Goal: Transaction & Acquisition: Subscribe to service/newsletter

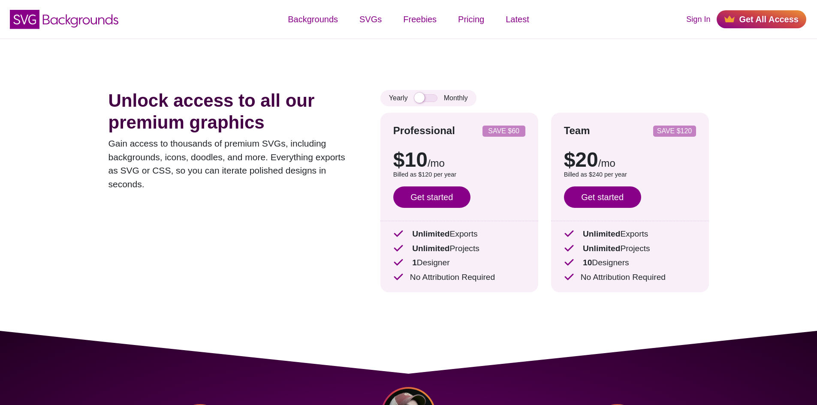
click at [429, 94] on div "Yearly Monthly" at bounding box center [428, 98] width 96 height 16
click at [426, 98] on input "checkbox" at bounding box center [425, 98] width 23 height 8
checkbox input "true"
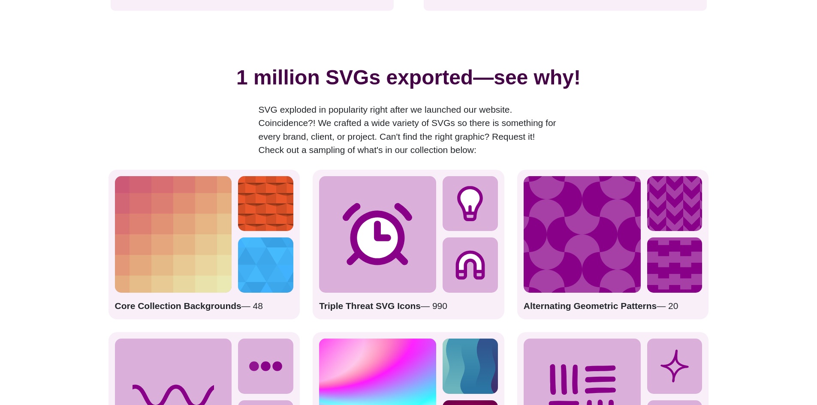
scroll to position [1158, 0]
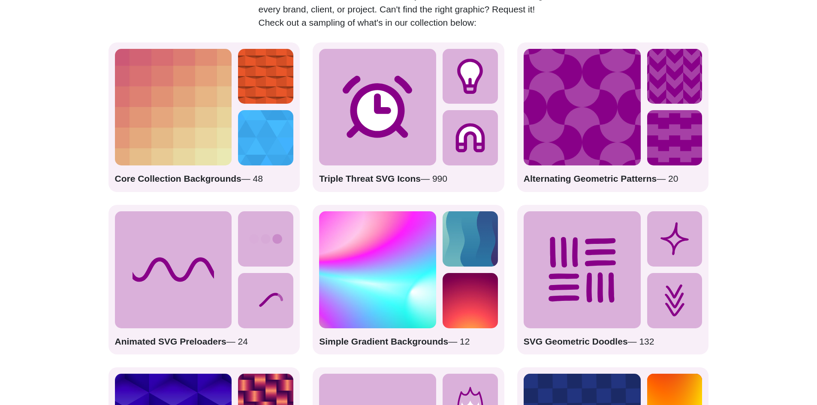
click at [196, 269] on icon at bounding box center [173, 269] width 117 height 117
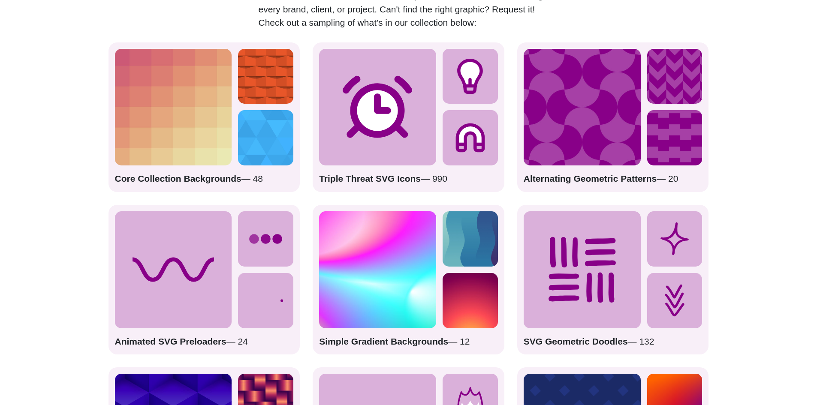
click at [272, 249] on icon at bounding box center [265, 238] width 55 height 55
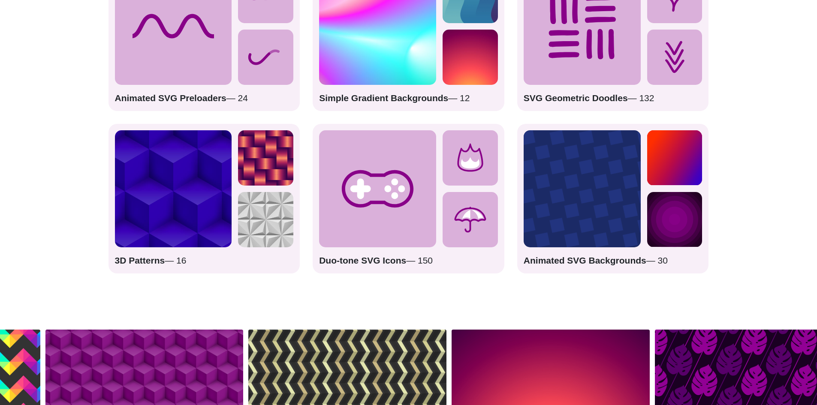
scroll to position [1415, 0]
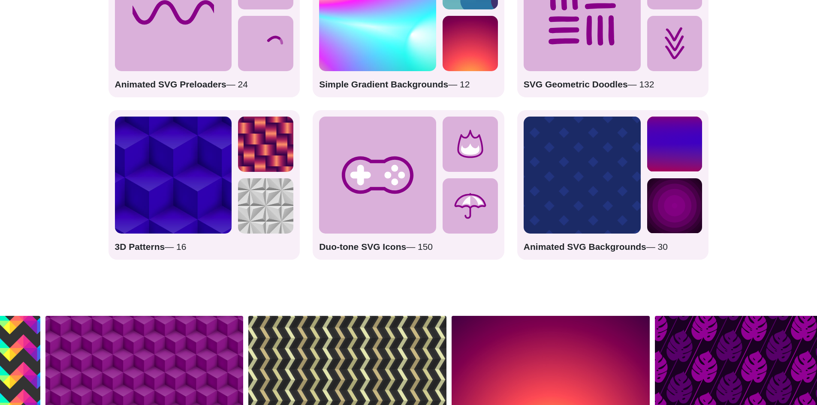
click at [604, 177] on rect at bounding box center [582, 175] width 117 height 117
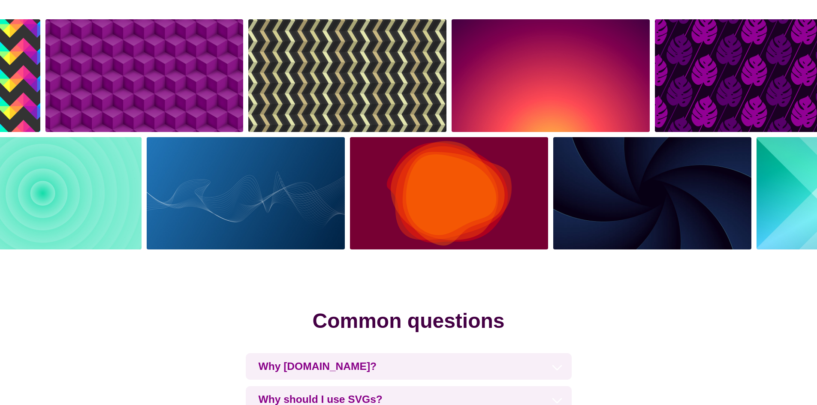
scroll to position [1715, 0]
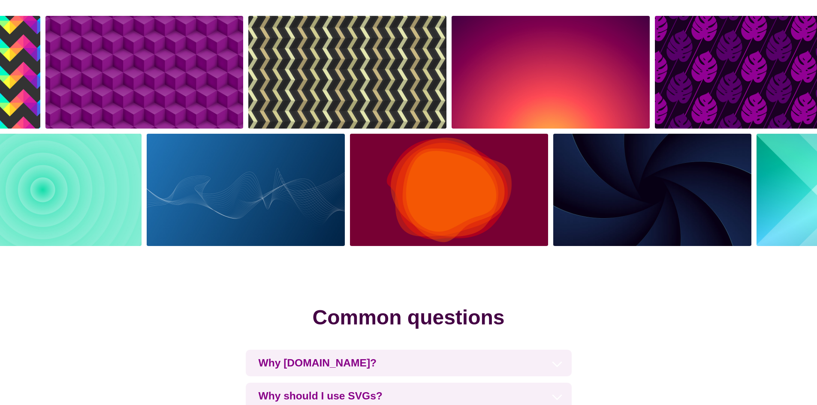
click at [265, 192] on img at bounding box center [245, 190] width 203 height 118
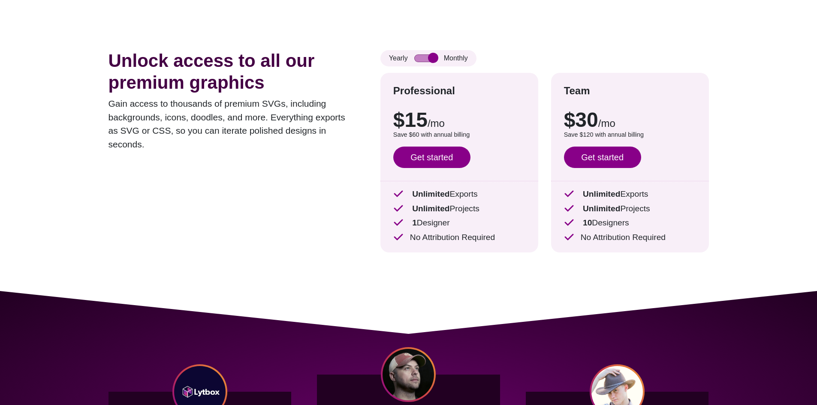
scroll to position [0, 0]
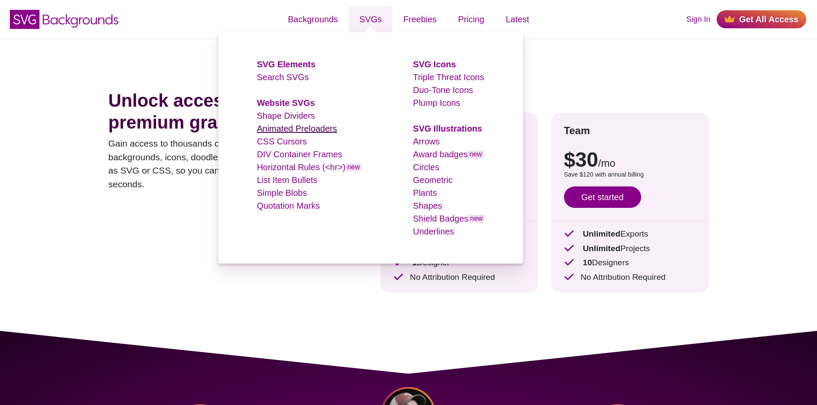
click at [292, 127] on link "Animated Preloaders" at bounding box center [297, 128] width 80 height 9
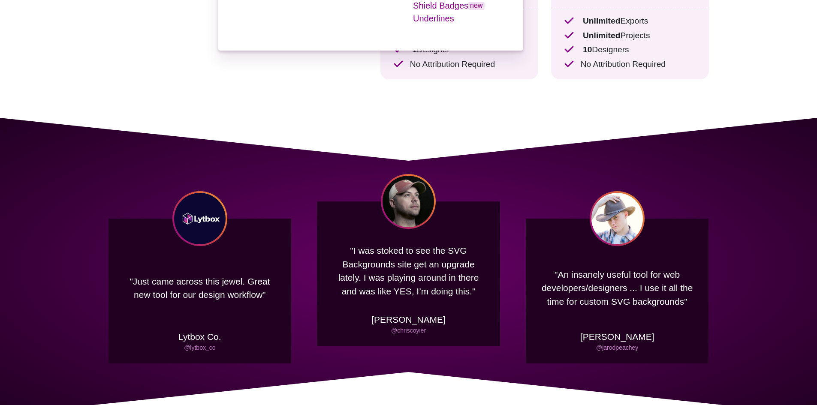
scroll to position [214, 0]
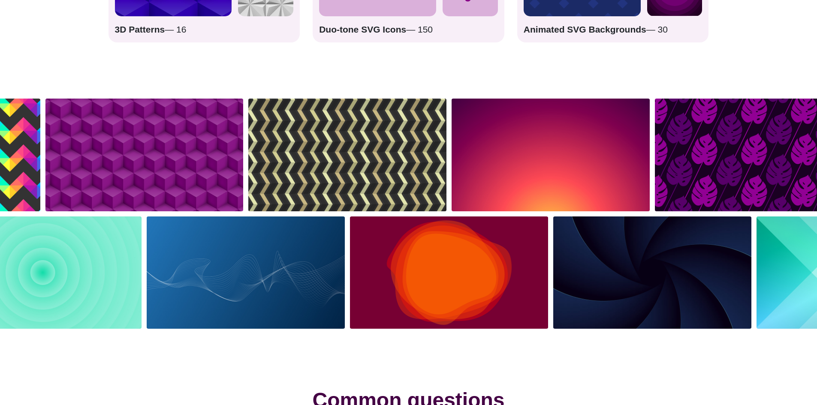
scroll to position [1801, 0]
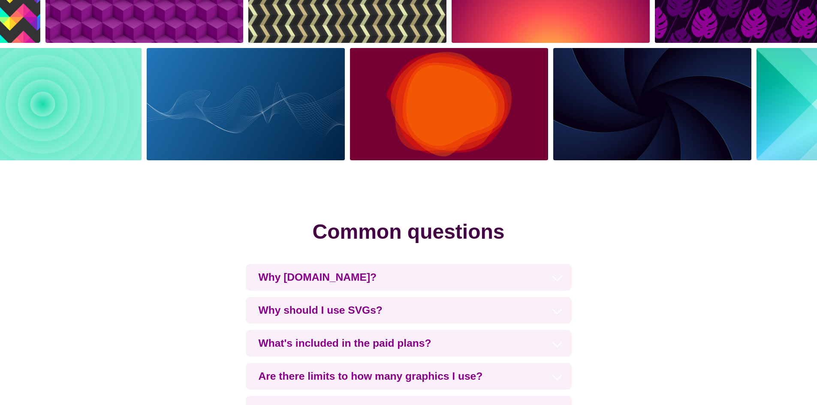
drag, startPoint x: 52, startPoint y: 127, endPoint x: 73, endPoint y: 131, distance: 21.4
click at [52, 128] on img at bounding box center [42, 104] width 203 height 118
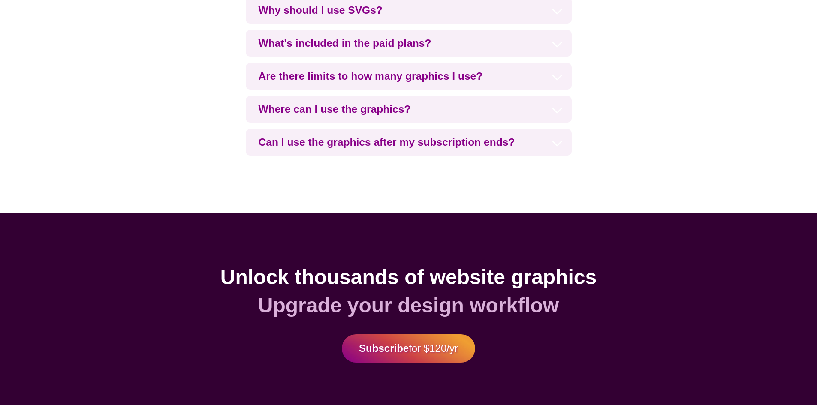
click at [410, 43] on h3 "What's included in the paid plans?" at bounding box center [409, 43] width 326 height 27
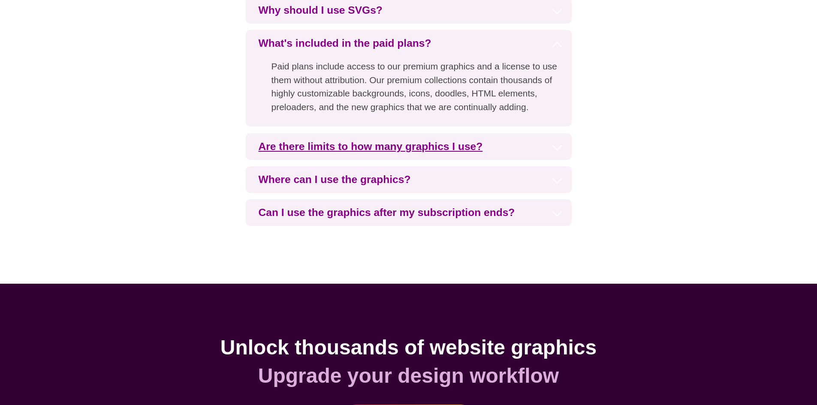
click at [423, 148] on h3 "Are there limits to how many graphics I use?" at bounding box center [409, 146] width 326 height 27
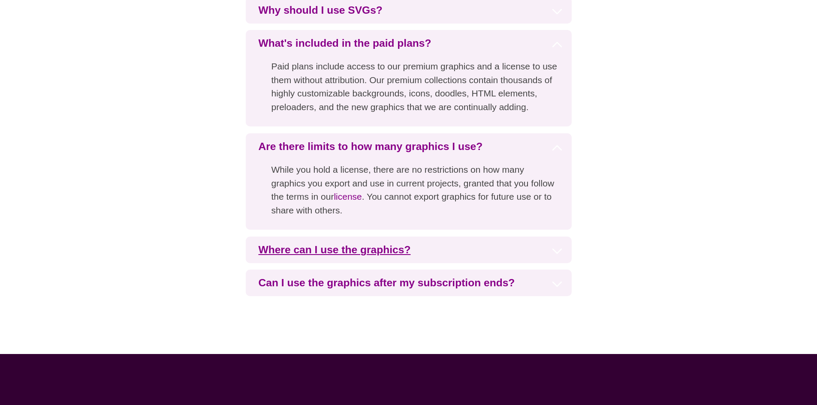
click at [359, 253] on h3 "Where can I use the graphics?" at bounding box center [409, 250] width 326 height 27
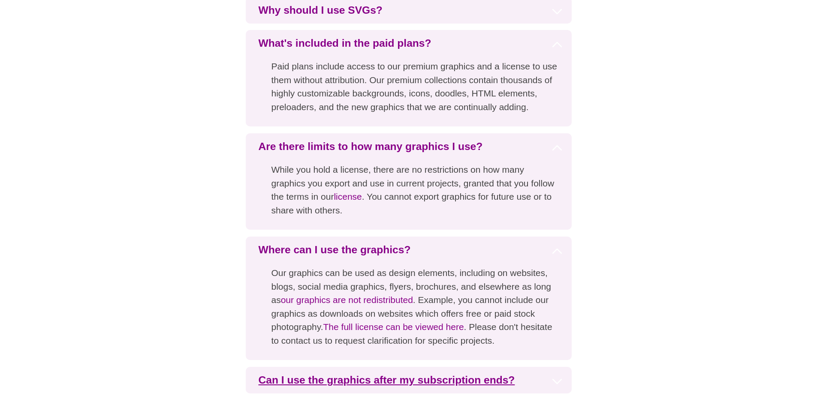
click at [384, 376] on h3 "Can I use the graphics after my subscription ends?" at bounding box center [409, 380] width 326 height 27
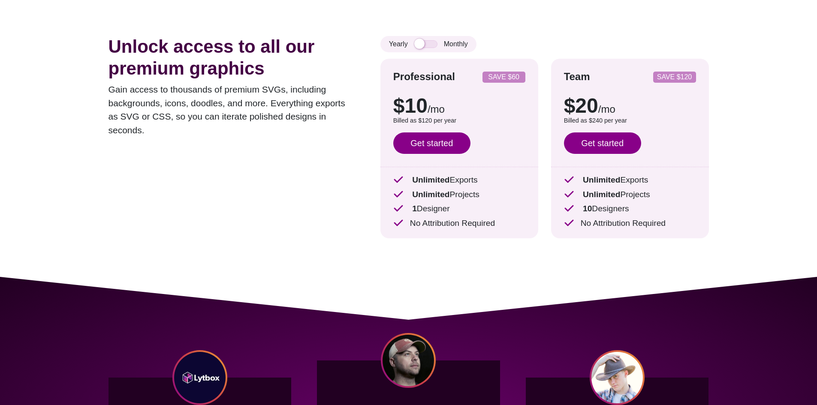
scroll to position [0, 0]
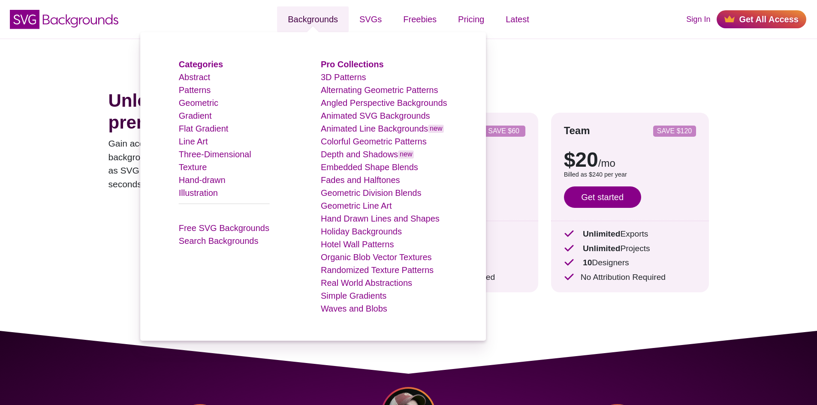
click at [332, 22] on link "Backgrounds" at bounding box center [313, 19] width 72 height 26
